Goal: Task Accomplishment & Management: Use online tool/utility

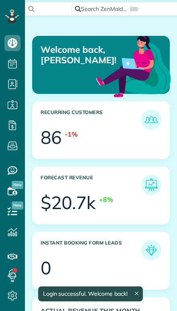
scroll to position [57, 129]
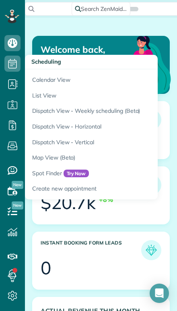
click at [39, 82] on link "Calendar View" at bounding box center [126, 78] width 202 height 19
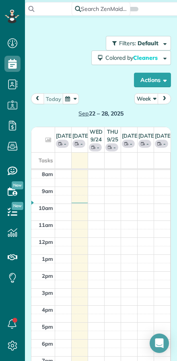
scroll to position [4, 4]
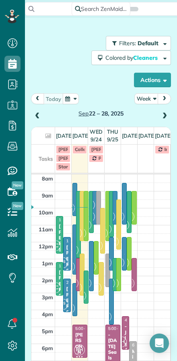
click at [151, 97] on button "Week" at bounding box center [147, 98] width 24 height 11
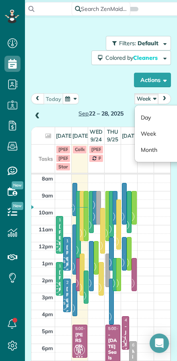
click at [146, 116] on link "Day" at bounding box center [167, 117] width 64 height 16
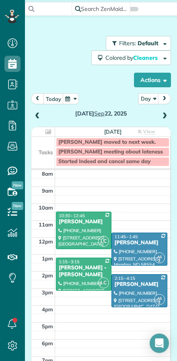
click at [55, 101] on button "today" at bounding box center [54, 98] width 20 height 11
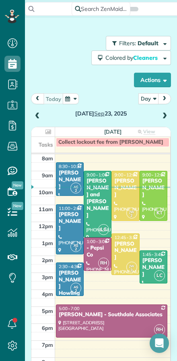
click at [169, 114] on span at bounding box center [164, 116] width 9 height 7
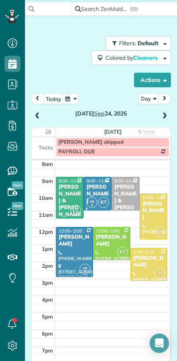
click at [70, 200] on div "Dave & Barb Heinzen" at bounding box center [69, 203] width 23 height 41
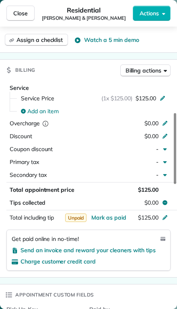
scroll to position [364, 0]
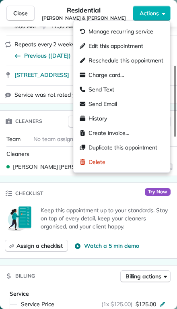
click at [94, 30] on span "Manage recurring service" at bounding box center [121, 31] width 65 height 8
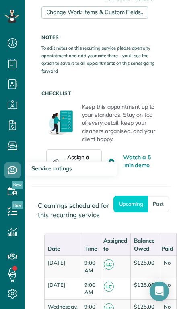
scroll to position [737, 0]
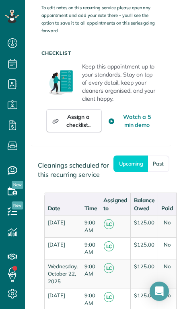
scroll to position [0, 0]
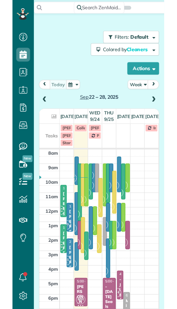
scroll to position [4, 4]
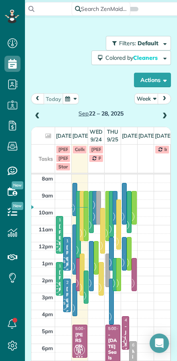
click at [149, 98] on button "Week" at bounding box center [147, 98] width 24 height 11
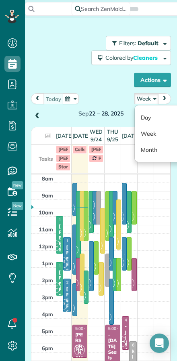
click at [146, 117] on link "Day" at bounding box center [167, 117] width 64 height 16
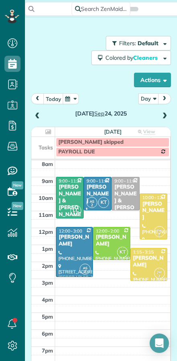
click at [39, 115] on span at bounding box center [37, 116] width 9 height 7
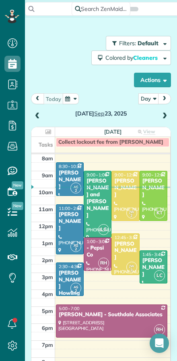
click at [154, 197] on div at bounding box center [153, 195] width 27 height 49
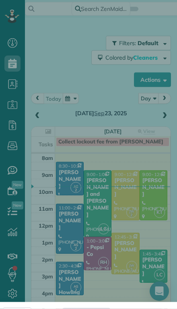
scroll to position [18, 0]
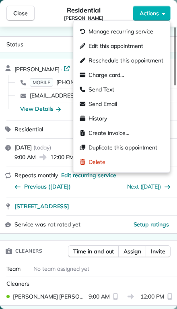
click at [98, 133] on span "Create invoice…" at bounding box center [109, 133] width 41 height 8
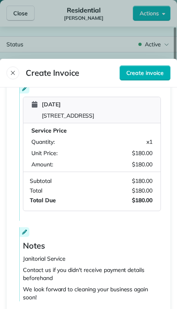
scroll to position [226, 0]
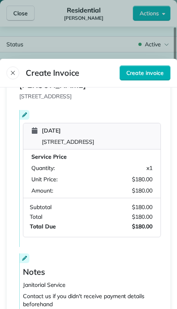
click at [140, 69] on span "Create invoice" at bounding box center [146, 73] width 38 height 8
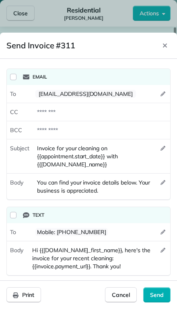
click at [156, 293] on span "Send" at bounding box center [157, 295] width 14 height 8
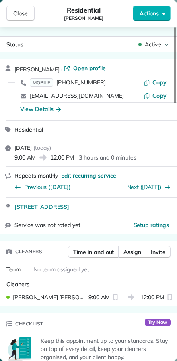
scroll to position [361, 25]
click at [20, 14] on span "Close" at bounding box center [20, 13] width 15 height 8
